Goal: Information Seeking & Learning: Compare options

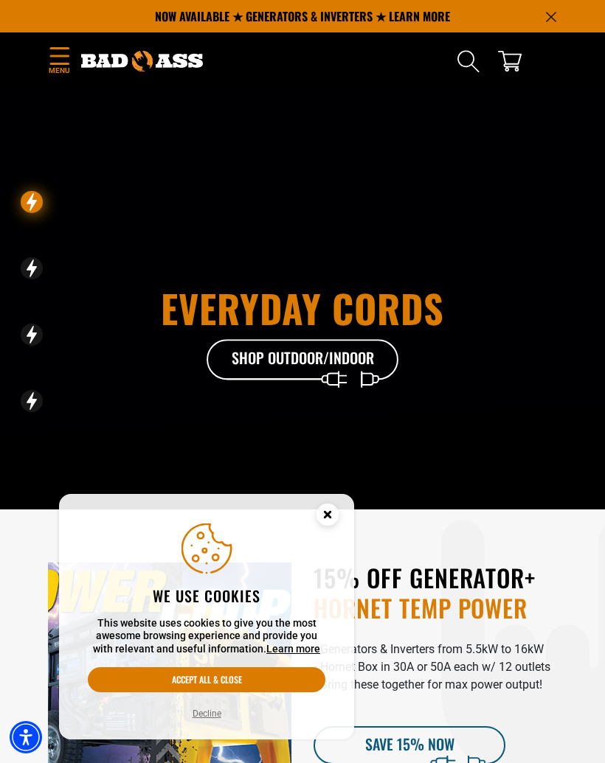
click at [244, 676] on button "Accept all & close" at bounding box center [207, 680] width 238 height 25
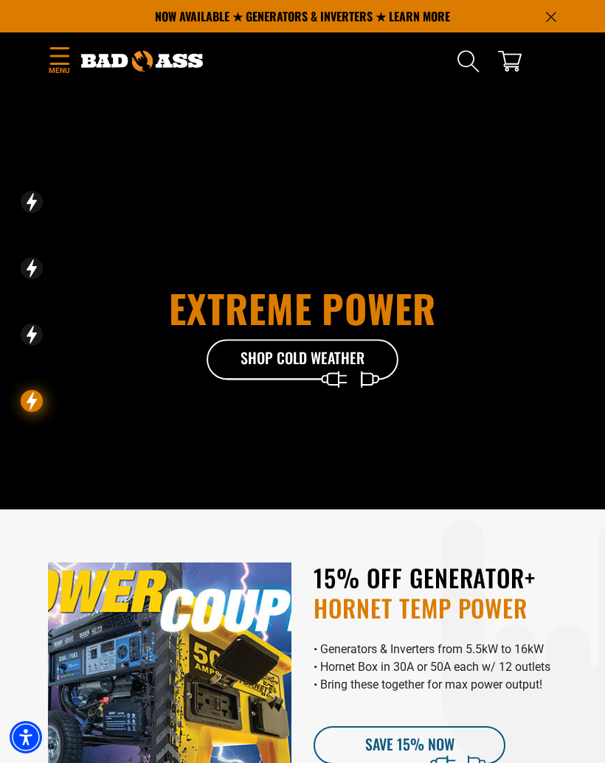
click at [64, 70] on span "Menu" at bounding box center [59, 70] width 22 height 11
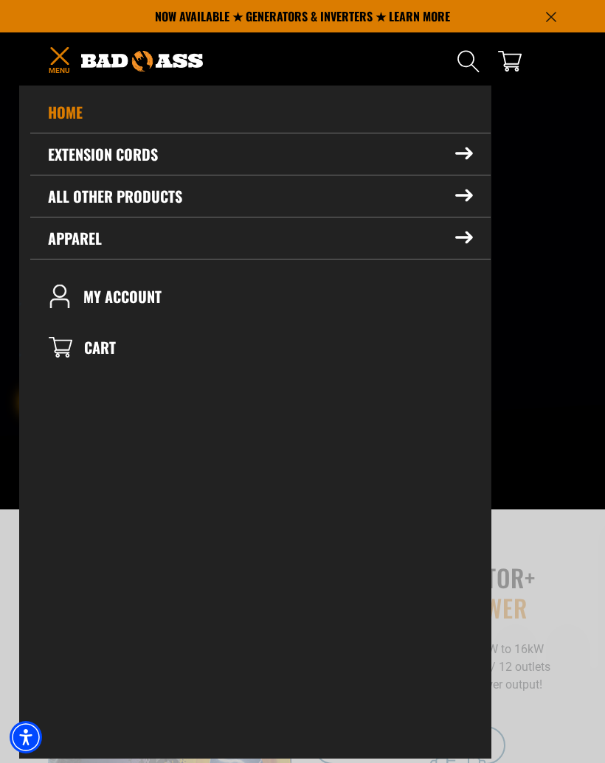
click at [444, 167] on summary "Extension Cords" at bounding box center [260, 154] width 460 height 41
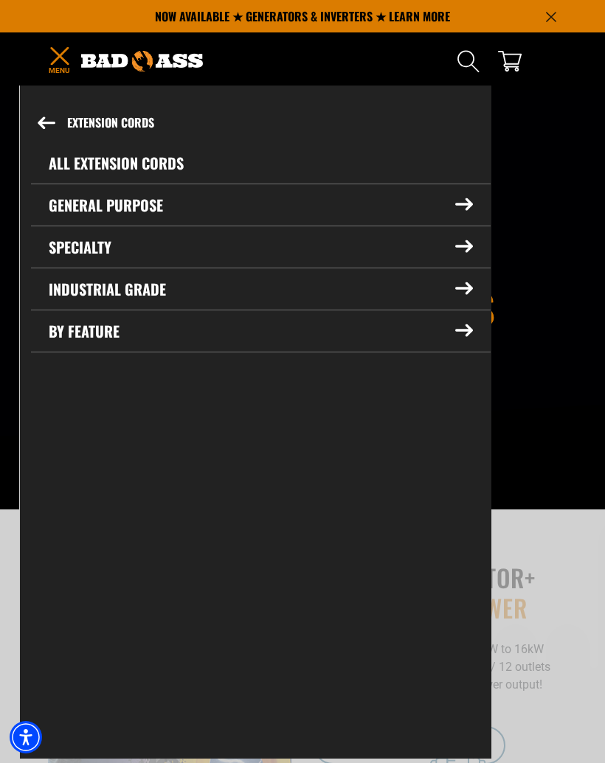
click at [125, 161] on link "All Extension Cords" at bounding box center [261, 162] width 460 height 41
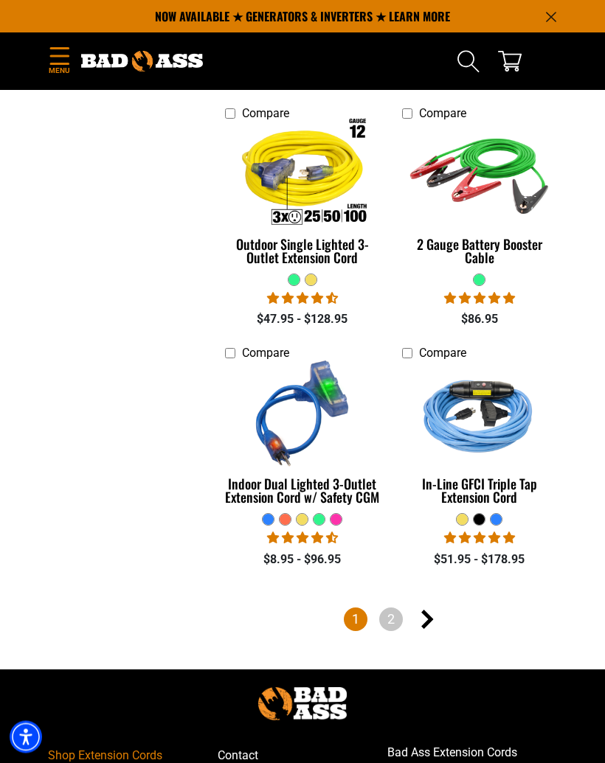
scroll to position [3437, 0]
click at [415, 608] on link "Next page" at bounding box center [427, 620] width 24 height 24
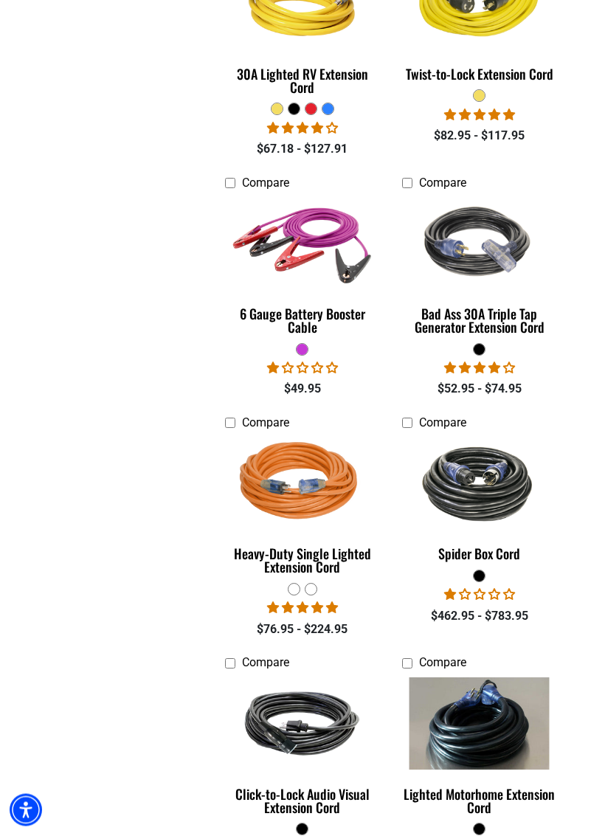
scroll to position [1387, 0]
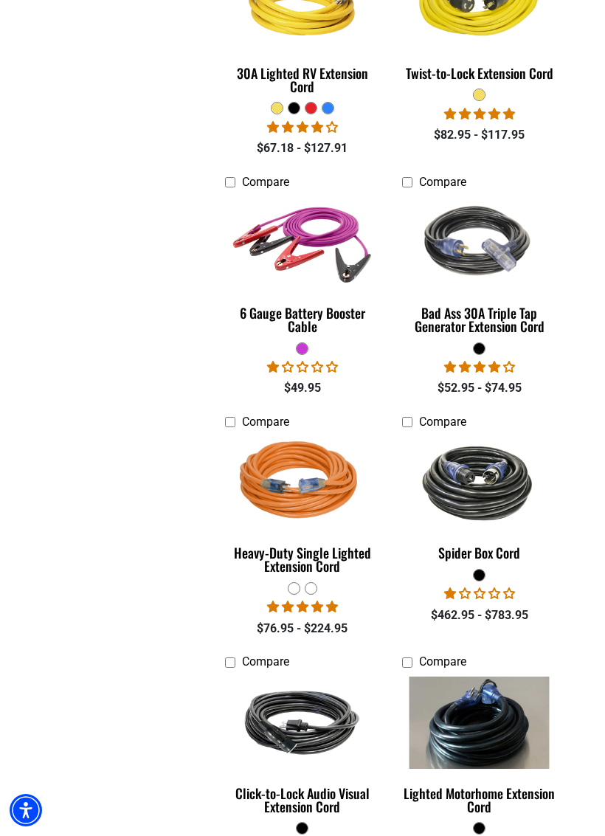
click at [493, 312] on img at bounding box center [479, 243] width 156 height 140
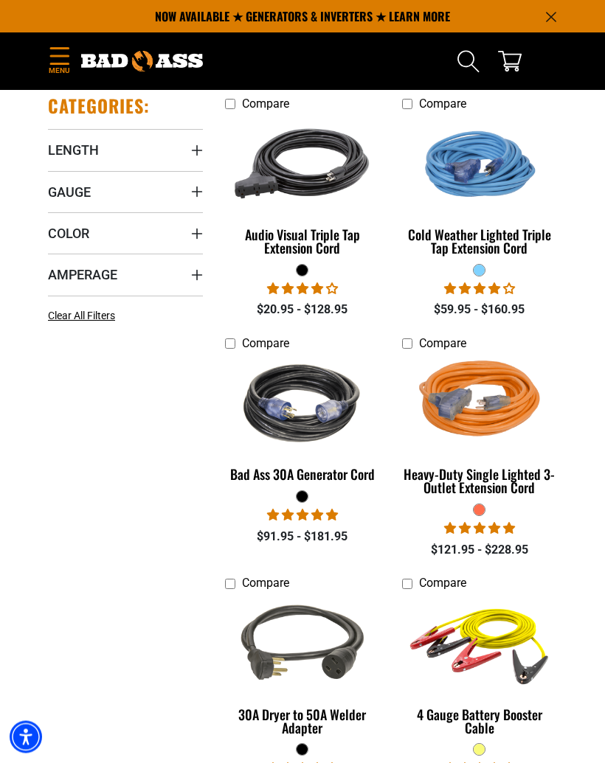
scroll to position [0, 0]
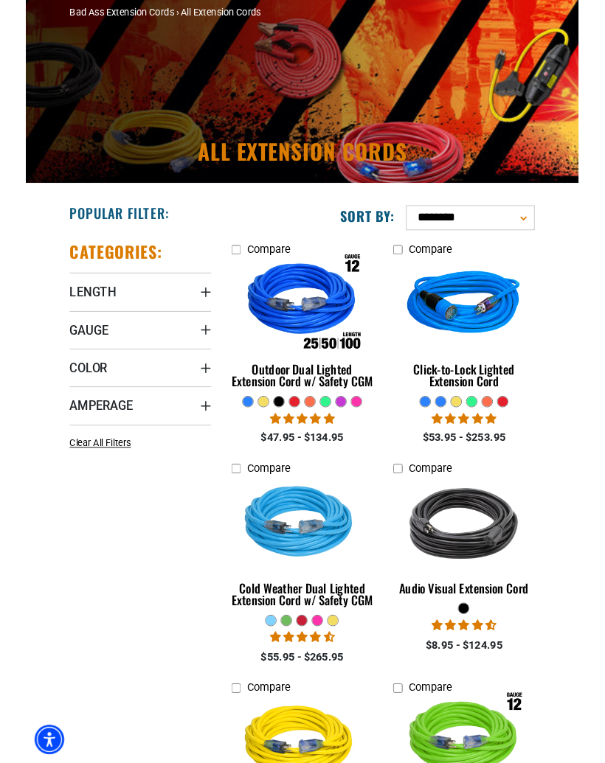
scroll to position [96, 0]
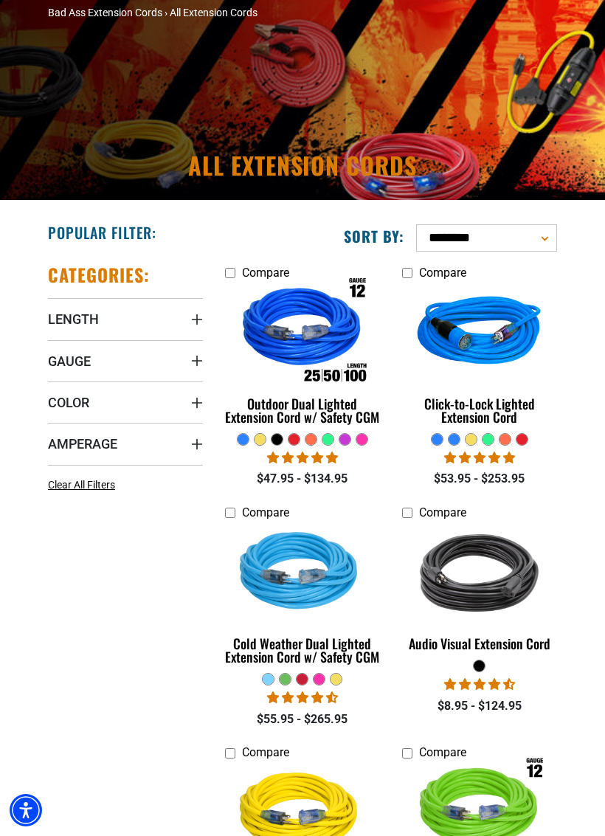
click at [271, 412] on div "Outdoor Dual Lighted Extension Cord w/ Safety CGM" at bounding box center [302, 410] width 155 height 27
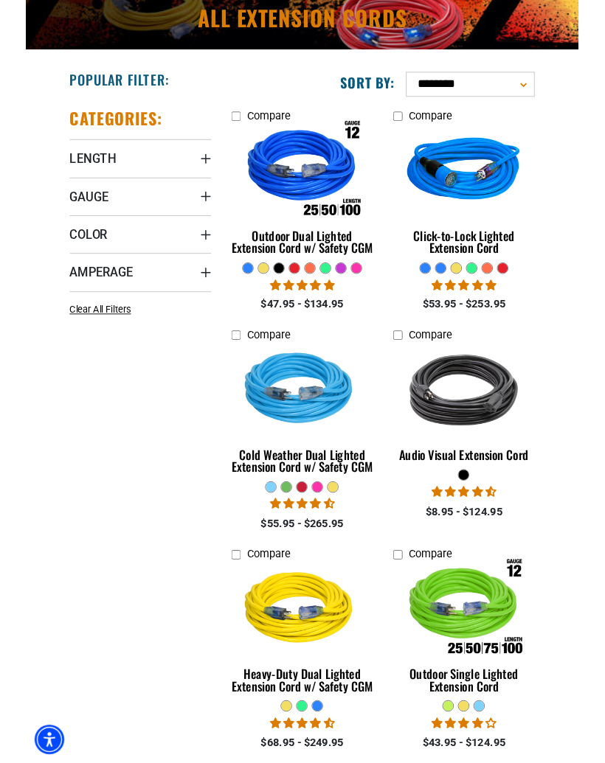
scroll to position [257, 0]
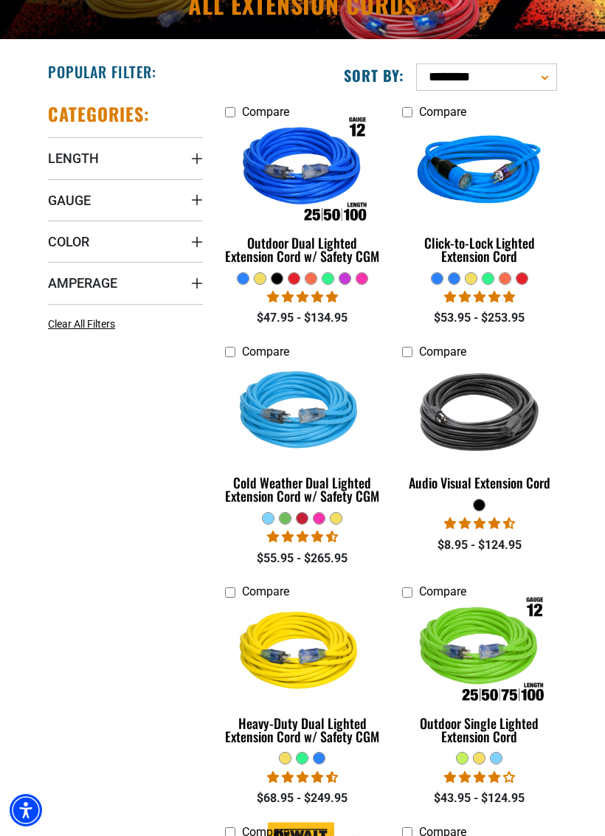
click at [328, 492] on div "Cold Weather Dual Lighted Extension Cord w/ Safety CGM" at bounding box center [302, 489] width 155 height 27
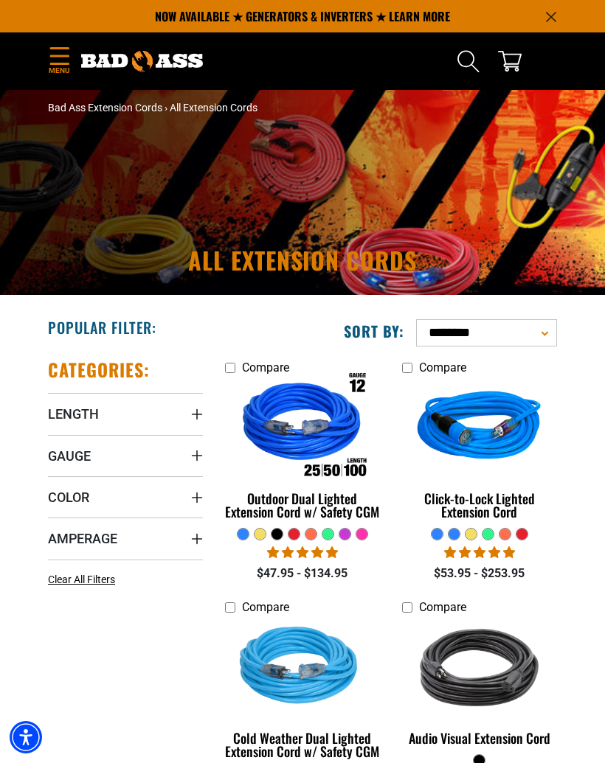
scroll to position [0, 0]
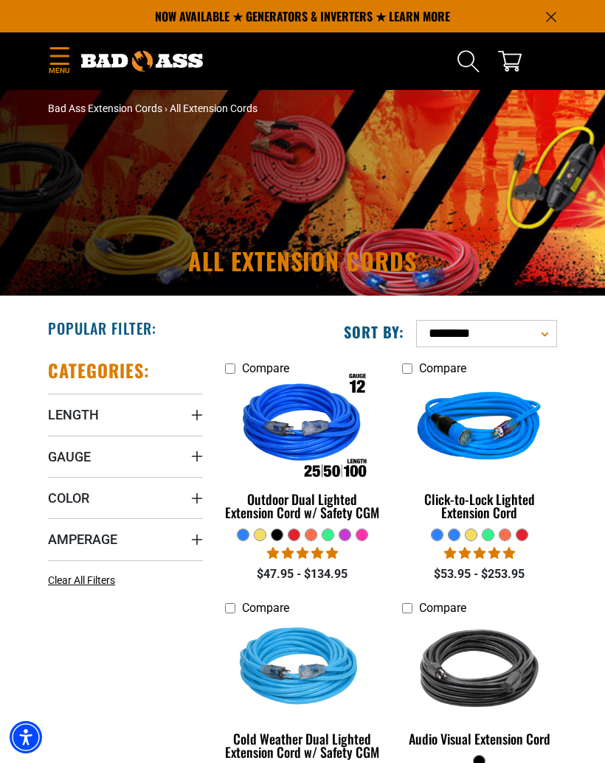
click at [53, 61] on icon "Menu" at bounding box center [60, 56] width 24 height 18
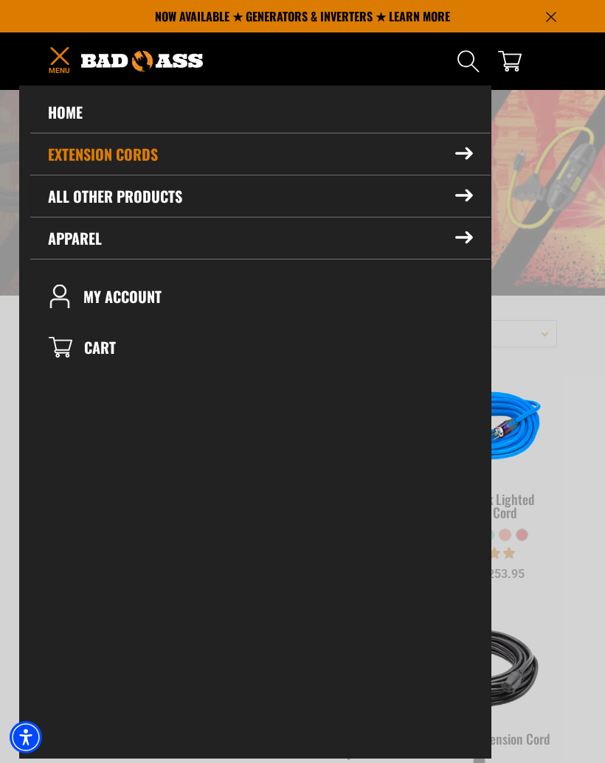
click at [130, 196] on summary "All Other Products" at bounding box center [260, 196] width 460 height 41
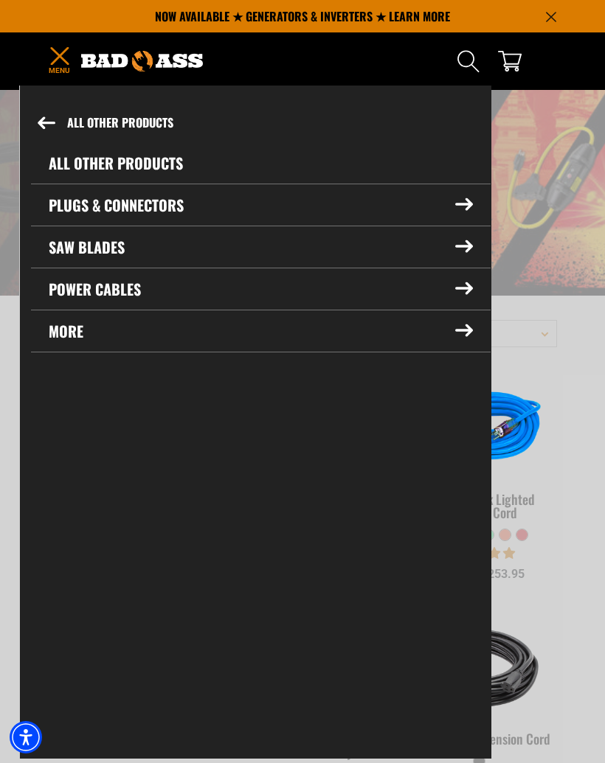
click at [72, 160] on link "All Other Products" at bounding box center [261, 162] width 460 height 41
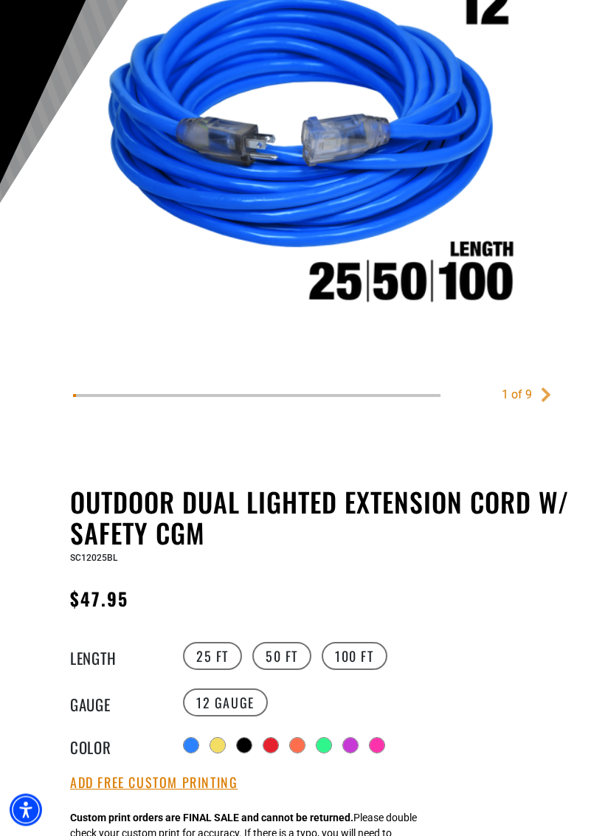
scroll to position [285, 0]
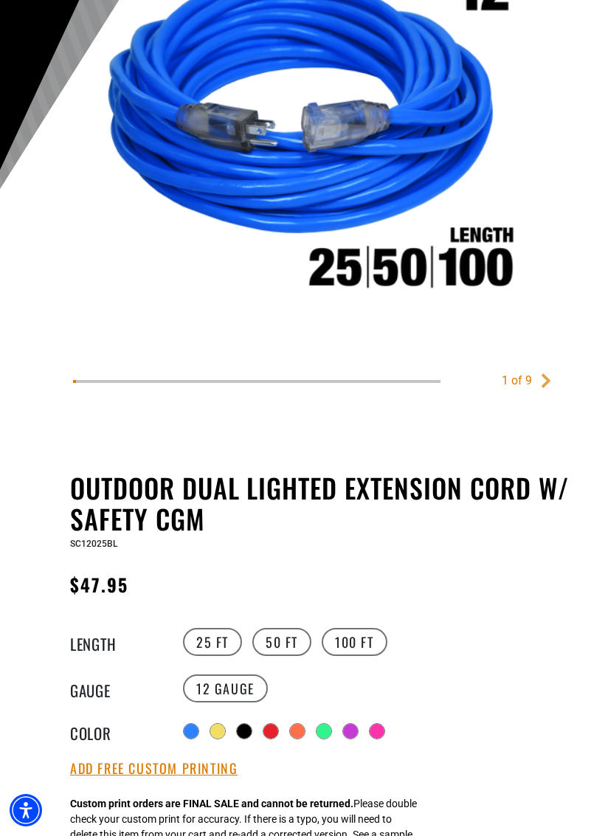
click at [551, 378] on link "Next" at bounding box center [545, 380] width 15 height 15
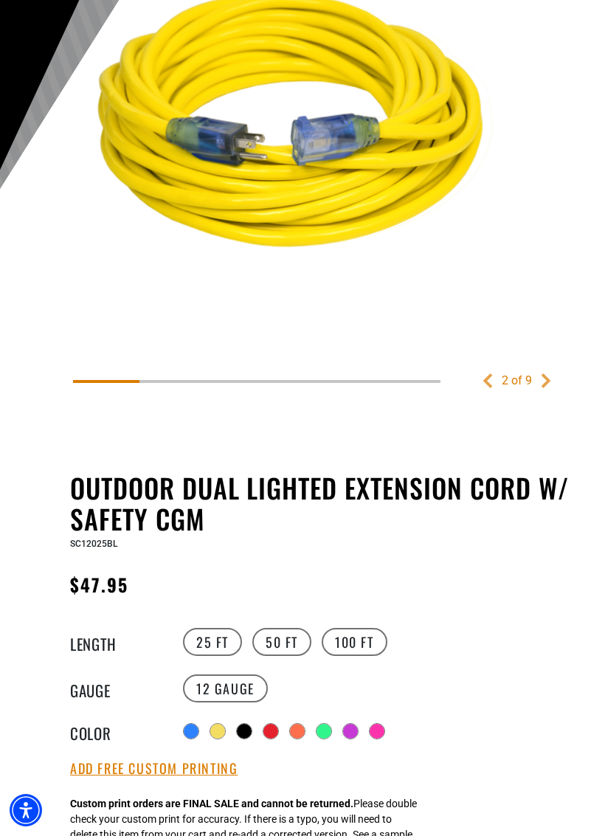
click at [551, 375] on link "Next" at bounding box center [545, 380] width 15 height 15
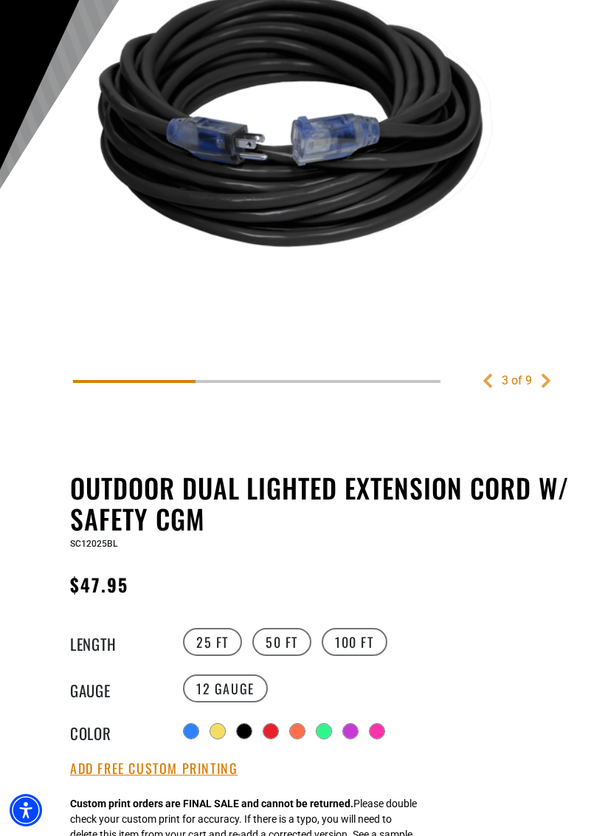
click at [454, 415] on main-product-gallery at bounding box center [303, 423] width 524 height 30
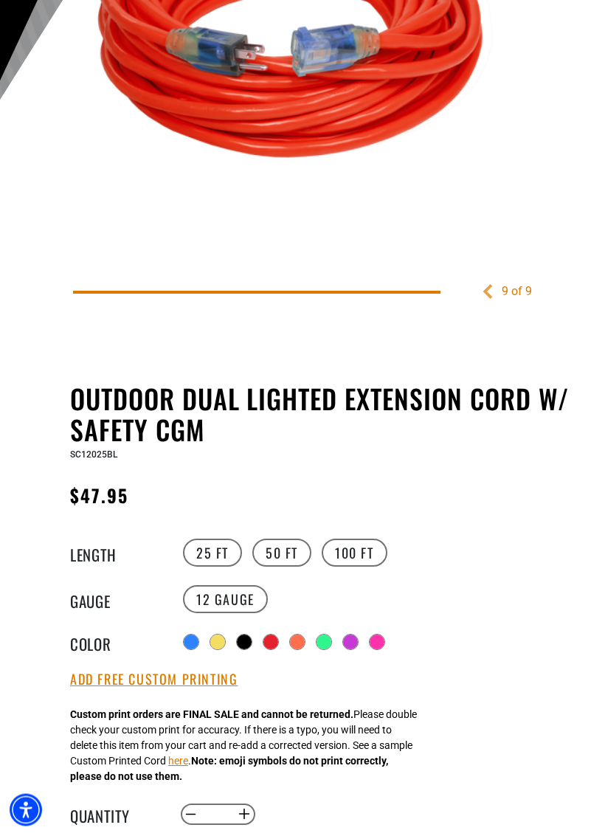
scroll to position [384, 0]
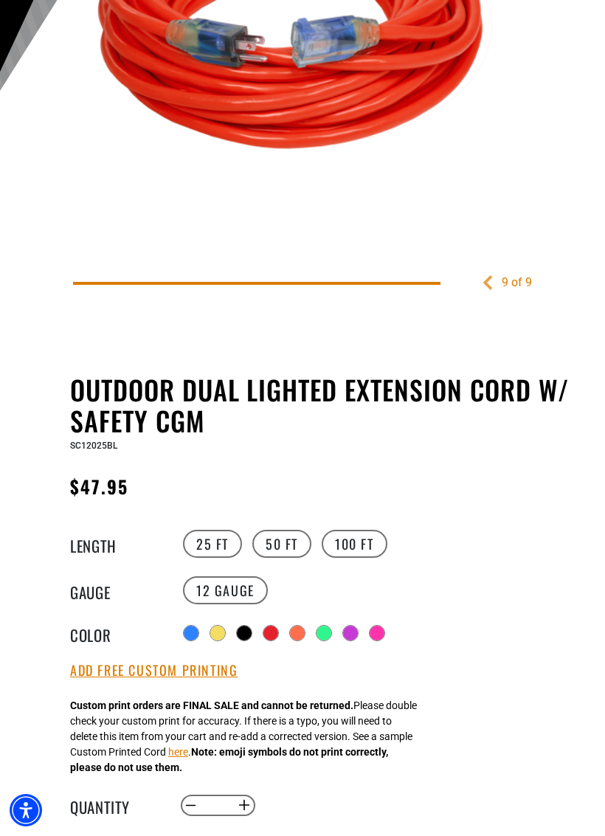
click at [210, 552] on label "25 FT" at bounding box center [212, 544] width 59 height 28
click at [242, 597] on label "12 Gauge" at bounding box center [225, 590] width 85 height 28
click at [381, 636] on div at bounding box center [377, 633] width 15 height 15
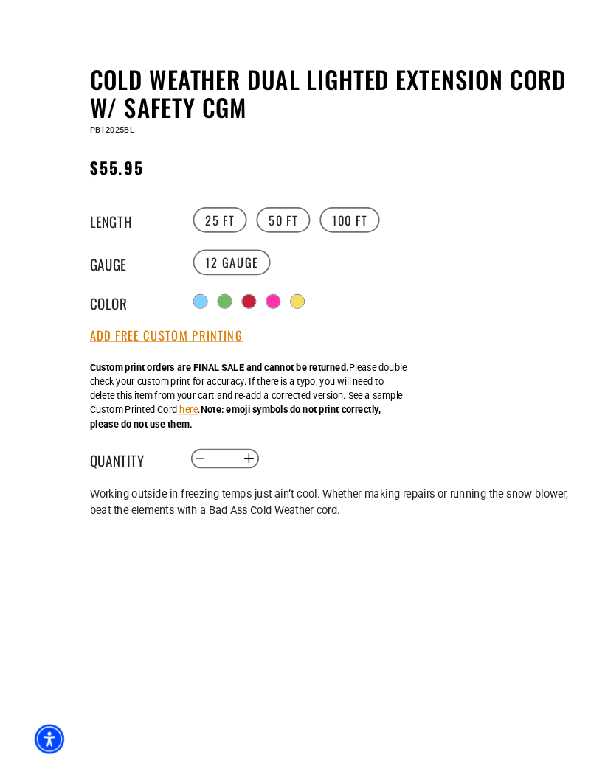
scroll to position [645, 0]
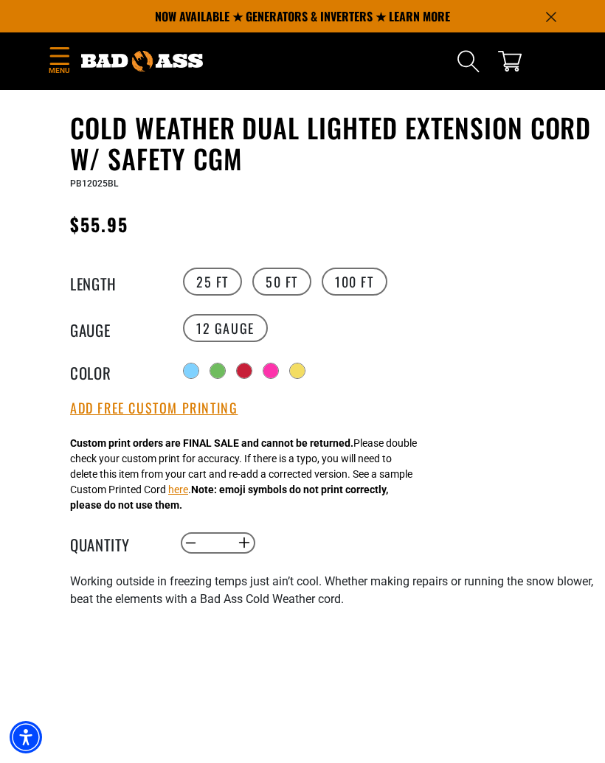
click at [273, 373] on div at bounding box center [270, 371] width 15 height 15
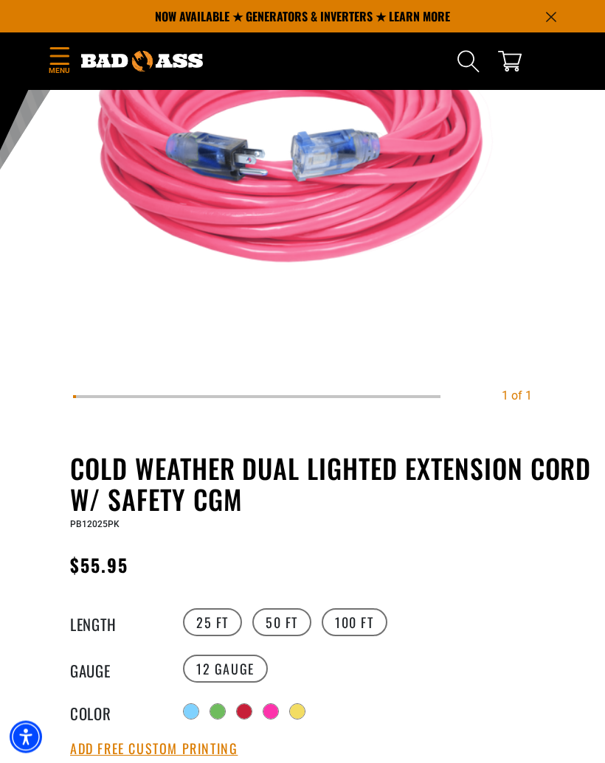
scroll to position [289, 0]
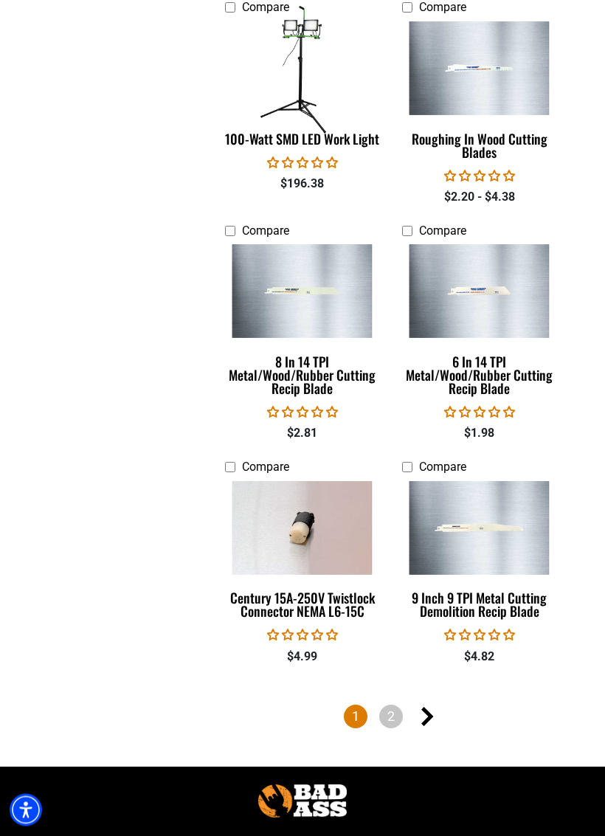
scroll to position [3128, 0]
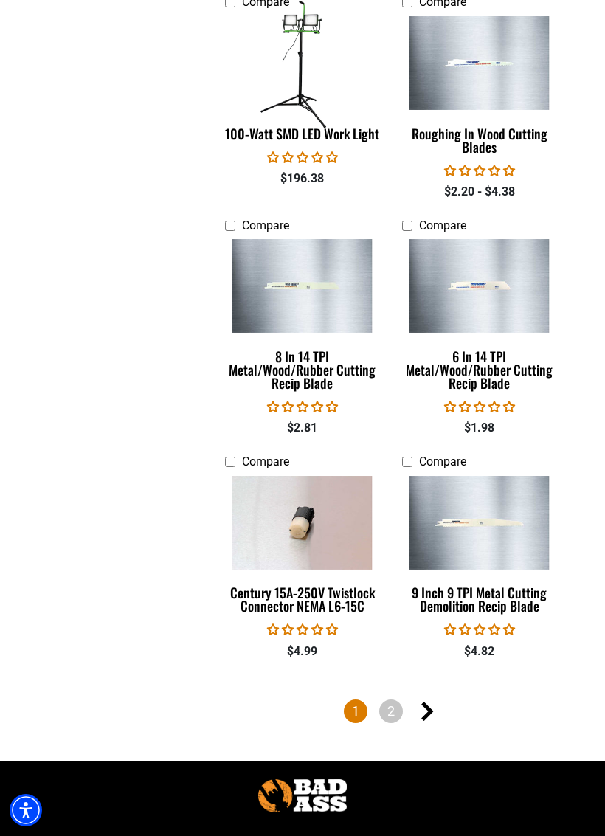
click at [432, 703] on icon "Next page" at bounding box center [427, 711] width 13 height 19
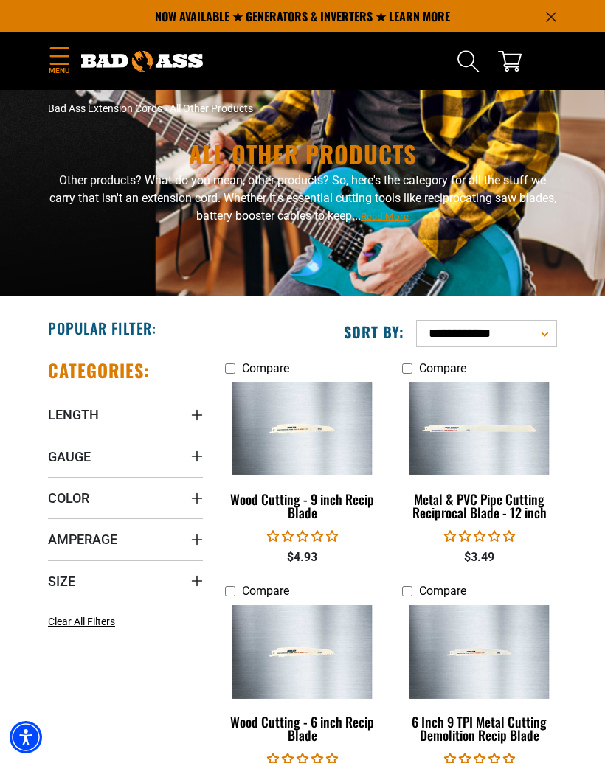
click at [52, 58] on icon "Menu" at bounding box center [60, 56] width 24 height 18
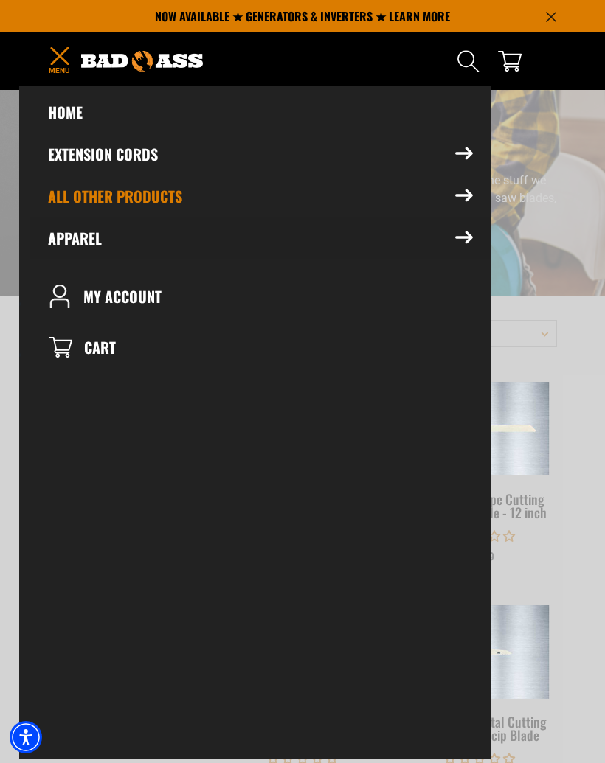
click at [77, 243] on summary "Apparel" at bounding box center [260, 238] width 460 height 41
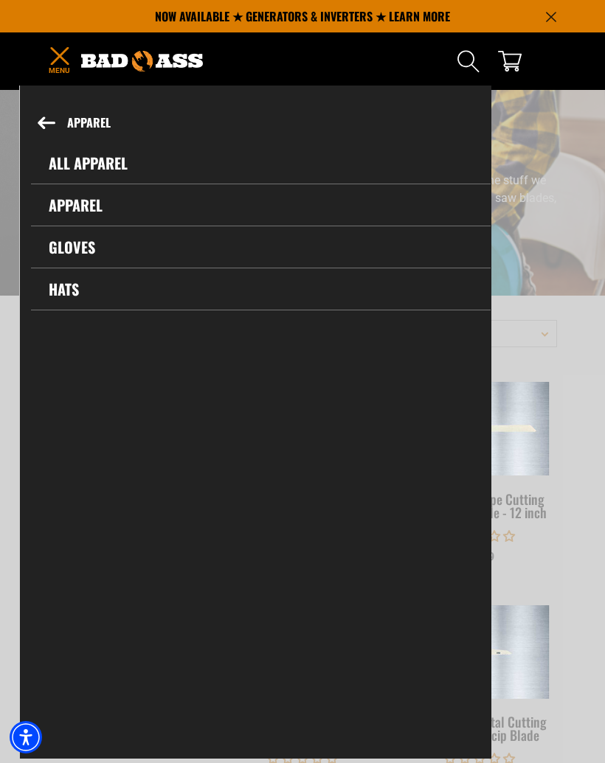
click at [68, 159] on link "All Apparel" at bounding box center [261, 162] width 460 height 41
